Goal: Download file/media

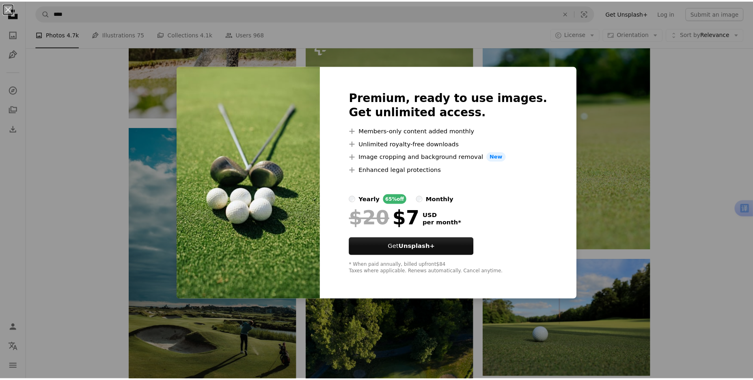
scroll to position [588, 0]
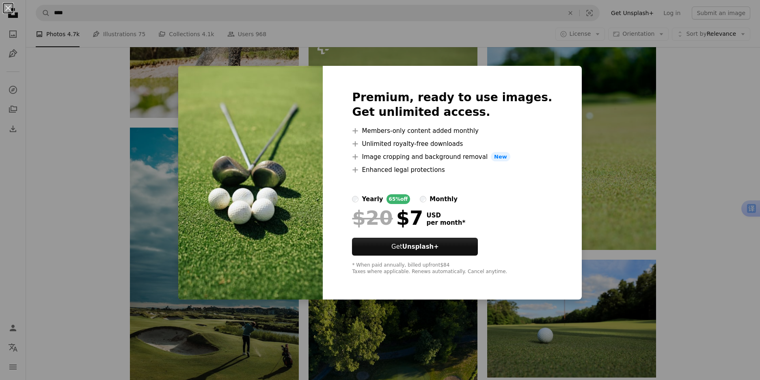
drag, startPoint x: 697, startPoint y: 131, endPoint x: 693, endPoint y: 133, distance: 5.4
click at [697, 131] on div "An X shape Premium, ready to use images. Get unlimited access. A plus sign Memb…" at bounding box center [380, 190] width 760 height 380
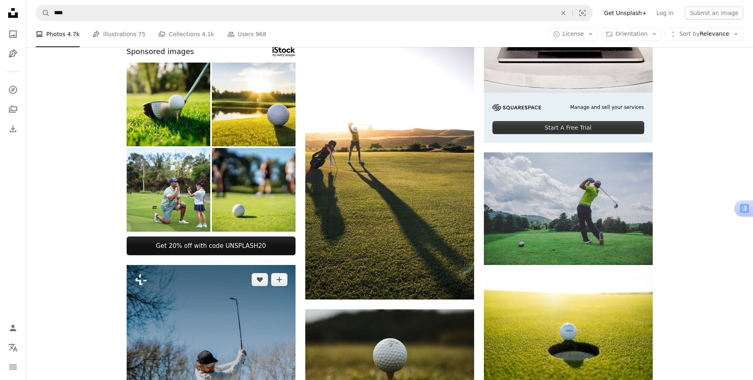
scroll to position [182, 0]
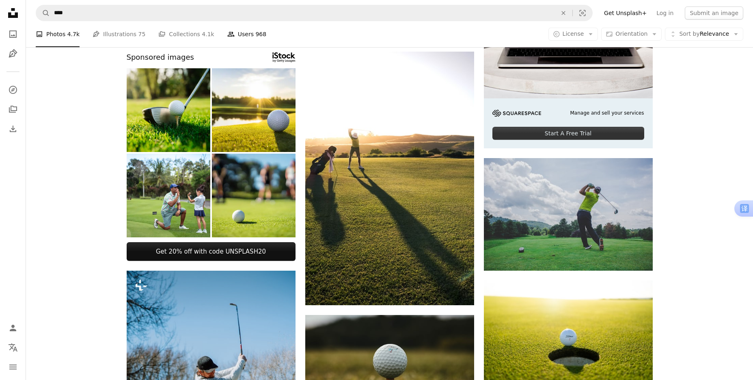
click at [235, 36] on link "People Users 968" at bounding box center [246, 34] width 39 height 26
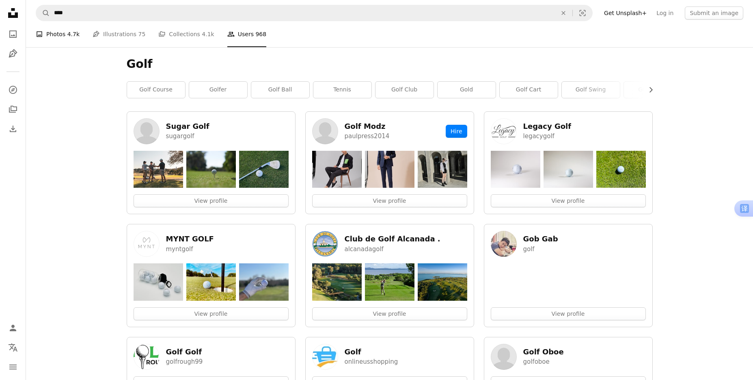
click at [63, 39] on link "A photo Photos 4.7k" at bounding box center [58, 34] width 44 height 26
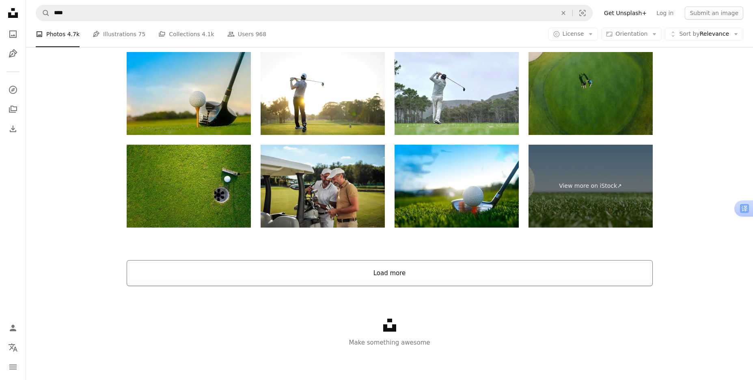
click at [380, 276] on button "Load more" at bounding box center [390, 273] width 526 height 26
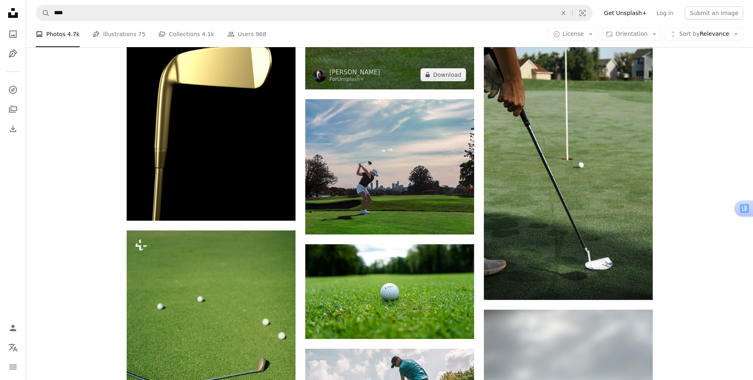
scroll to position [4952, 0]
